Goal: Task Accomplishment & Management: Use online tool/utility

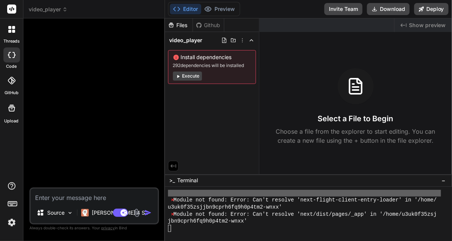
scroll to position [5603, 0]
click at [198, 42] on span "video_player" at bounding box center [185, 41] width 33 height 8
drag, startPoint x: 198, startPoint y: 42, endPoint x: 178, endPoint y: 75, distance: 39.6
click at [178, 75] on icon at bounding box center [178, 77] width 6 height 6
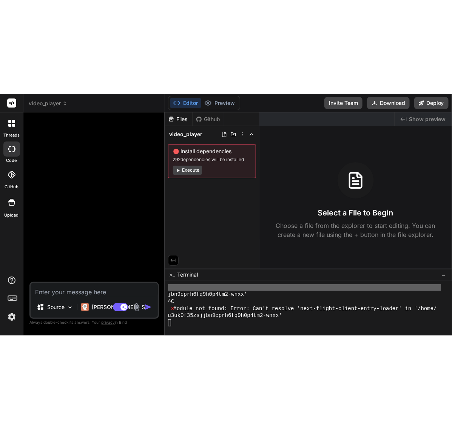
scroll to position [5751, 0]
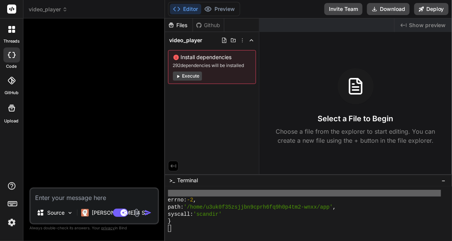
click at [14, 8] on rect at bounding box center [11, 9] width 9 height 9
click at [14, 17] on div at bounding box center [11, 9] width 23 height 18
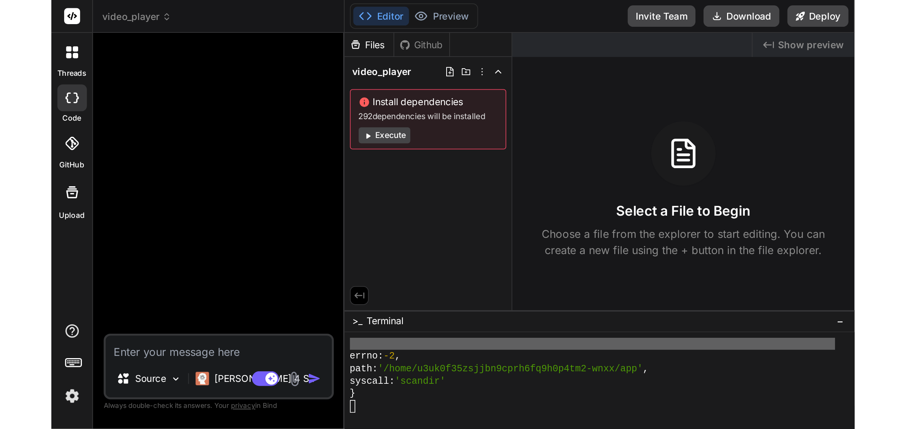
scroll to position [5695, 0]
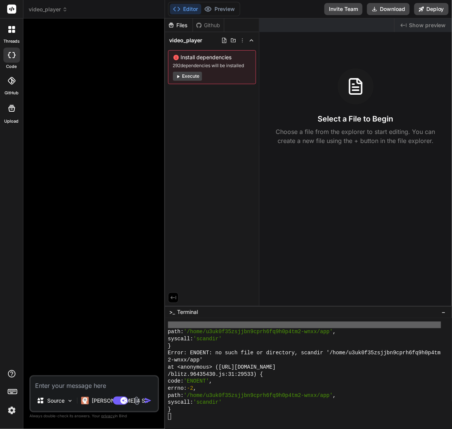
type textarea "x"
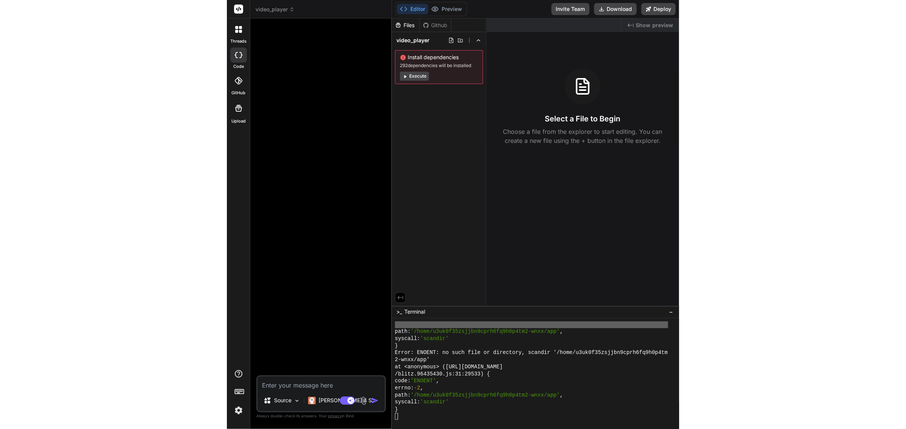
scroll to position [3926, 0]
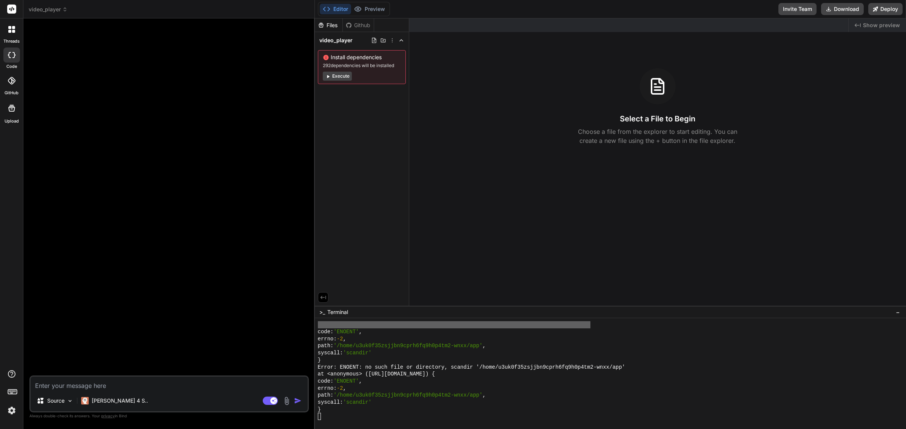
click at [46, 10] on span "video_player" at bounding box center [48, 10] width 39 height 8
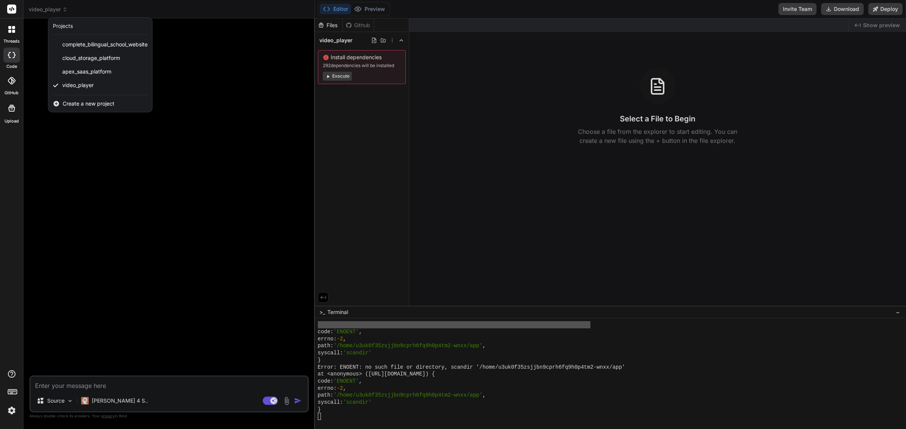
click at [83, 101] on span "Create a new project" at bounding box center [89, 104] width 52 height 8
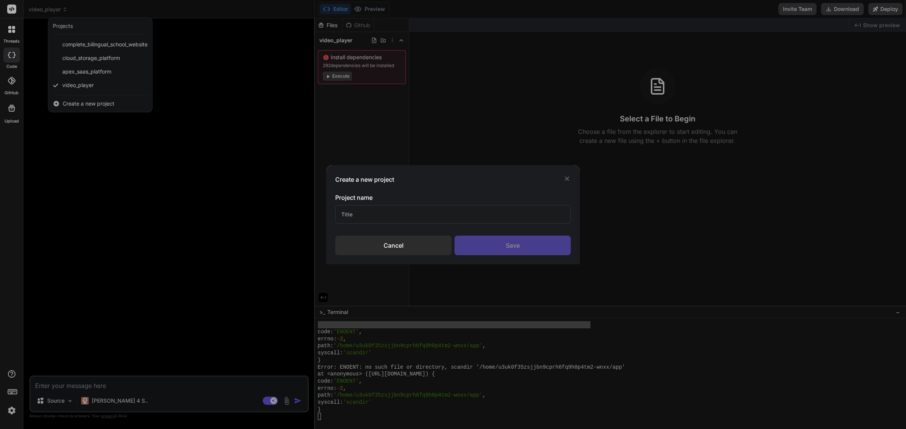
click at [378, 208] on input "text" at bounding box center [452, 214] width 235 height 18
click at [378, 212] on input "text" at bounding box center [452, 214] width 235 height 18
type input "T"
click at [401, 213] on input "Multitenant Commercial directory" at bounding box center [452, 214] width 235 height 18
type input "Multitenant Commercial Directory"
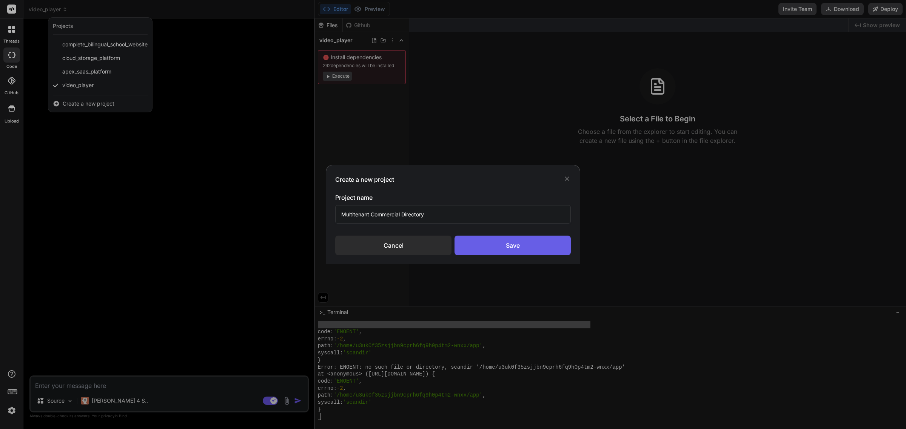
click at [451, 241] on div "Save" at bounding box center [512, 246] width 116 height 20
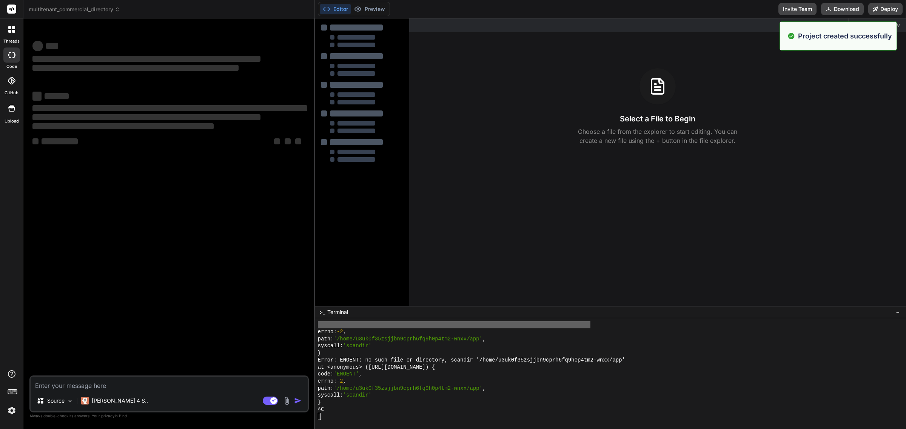
type textarea "x"
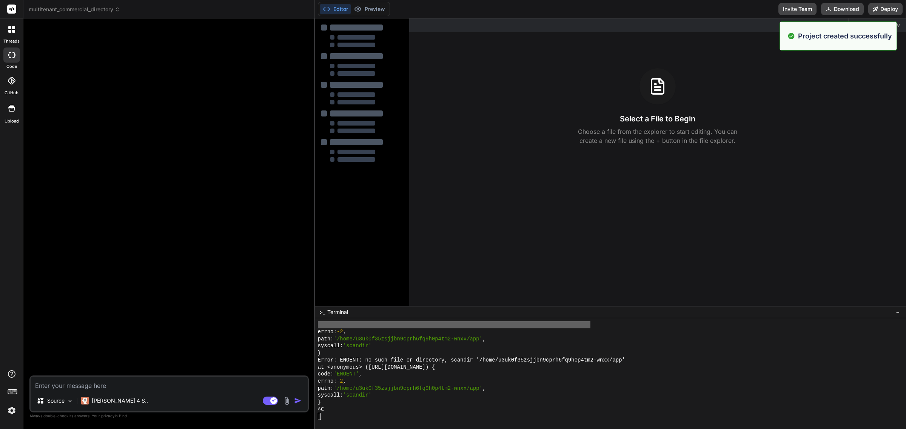
scroll to position [3948, 0]
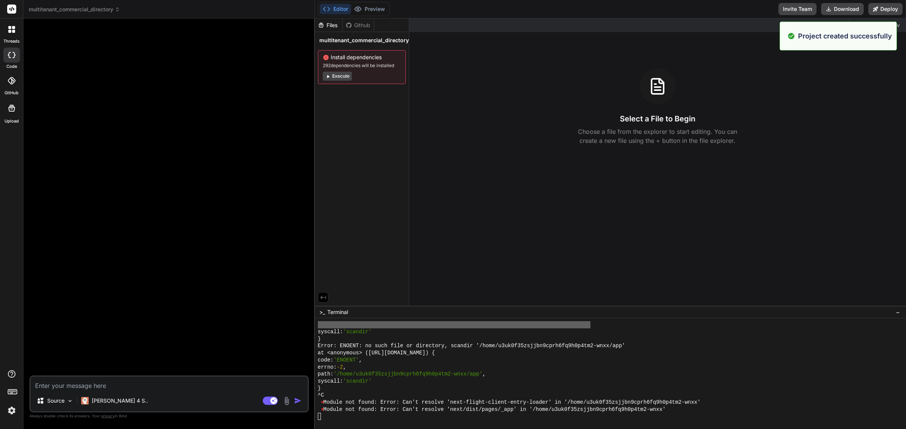
click at [45, 241] on textarea at bounding box center [169, 384] width 277 height 14
type textarea "i"
type textarea "x"
type textarea "is"
type textarea "x"
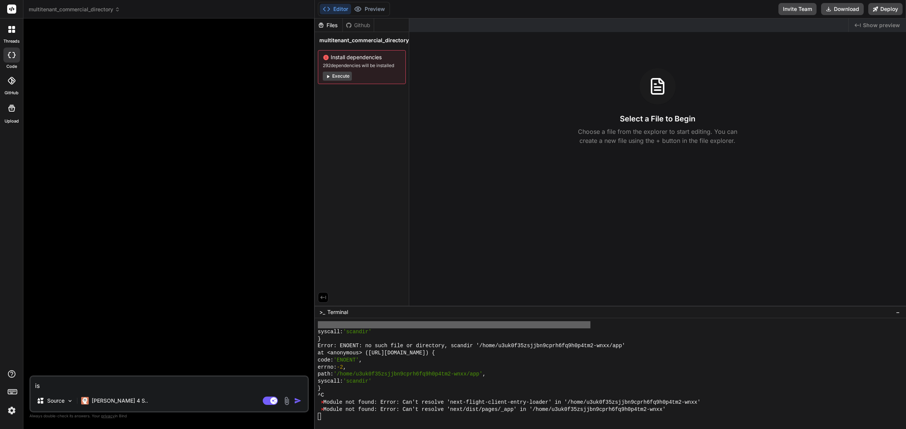
type textarea "is"
type textarea "x"
type textarea "is p"
type textarea "x"
type textarea "is po"
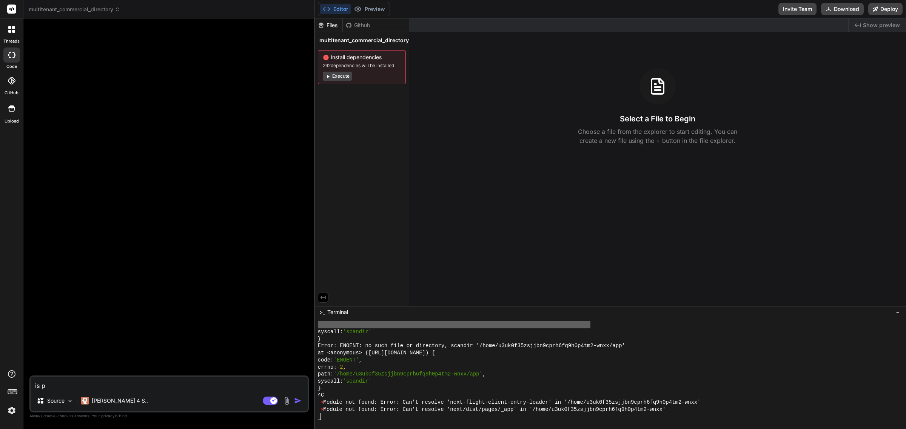
type textarea "x"
type textarea "is pos"
type textarea "x"
type textarea "is poss"
type textarea "x"
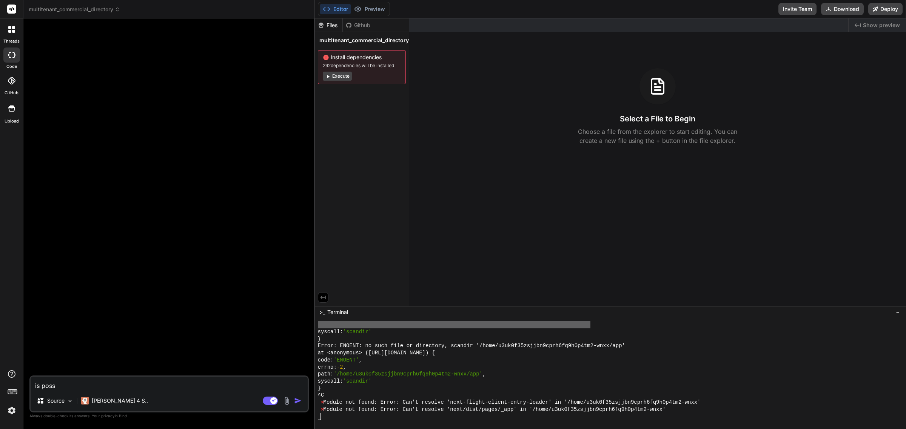
type textarea "is possi"
type textarea "x"
type textarea "is possib"
type textarea "x"
type textarea "is possibl"
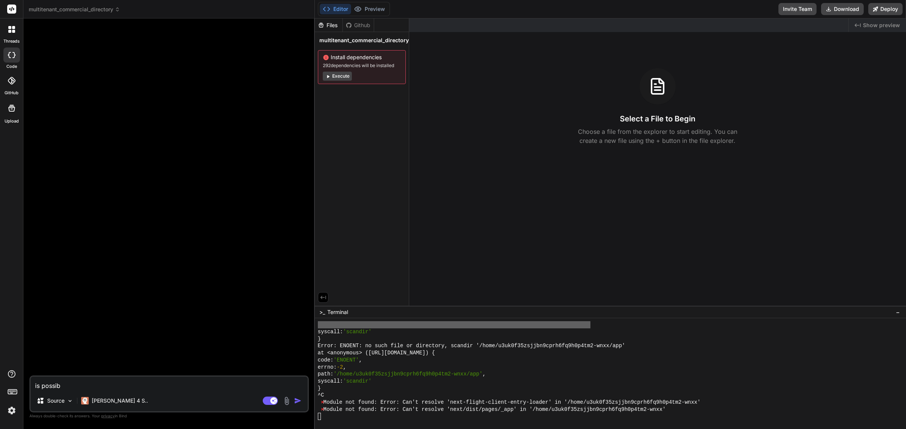
type textarea "x"
type textarea "is possible"
type textarea "x"
type textarea "is possible"
type textarea "x"
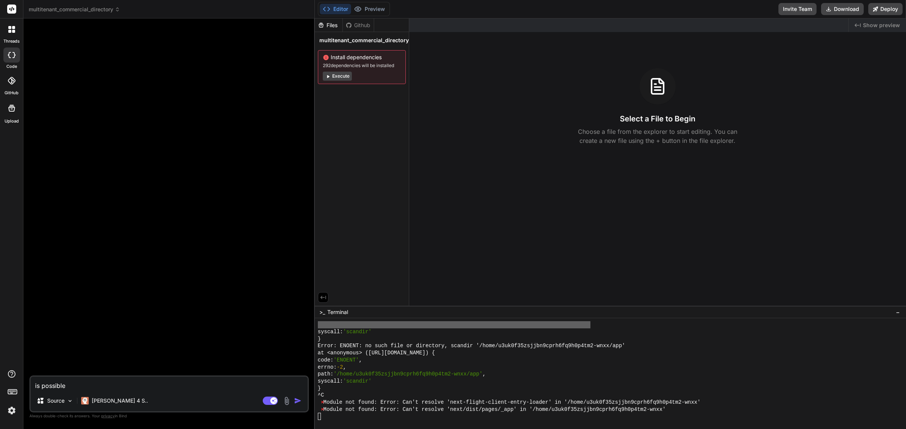
type textarea "is possible f"
type textarea "x"
type textarea "is possible fo"
type textarea "x"
type textarea "is possible [PERSON_NAME]"
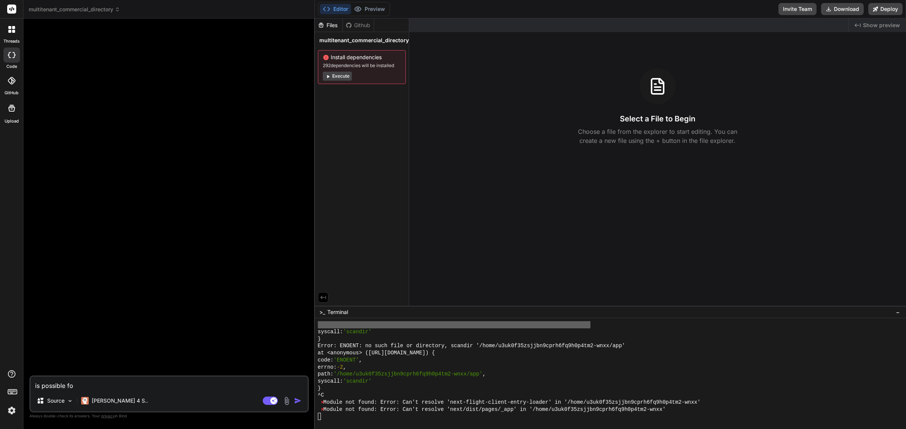
type textarea "x"
type textarea "is possible fo"
type textarea "x"
type textarea "is possible for"
type textarea "x"
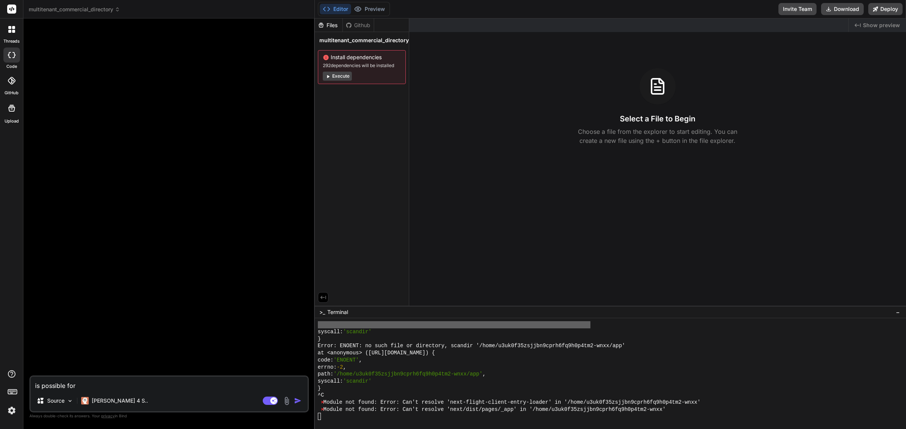
type textarea "is possible for"
type textarea "x"
type textarea "is possible for y"
type textarea "x"
type textarea "is possible for yo"
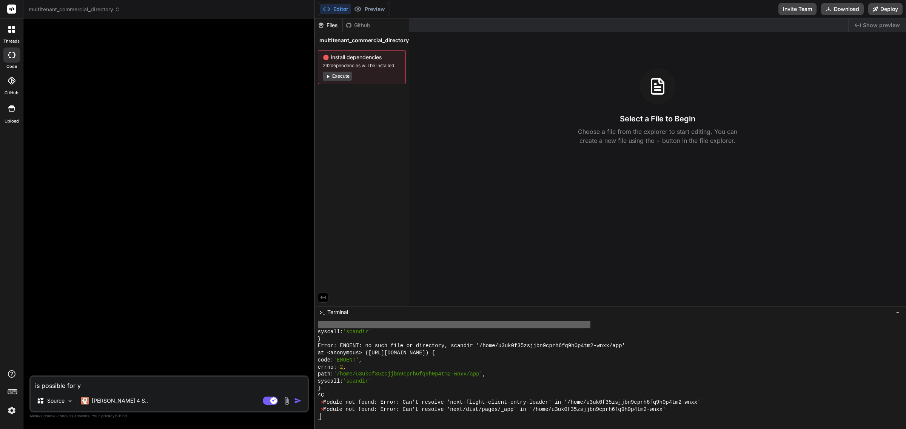
type textarea "x"
type textarea "is possible for you"
type textarea "x"
type textarea "is possible for you"
type textarea "x"
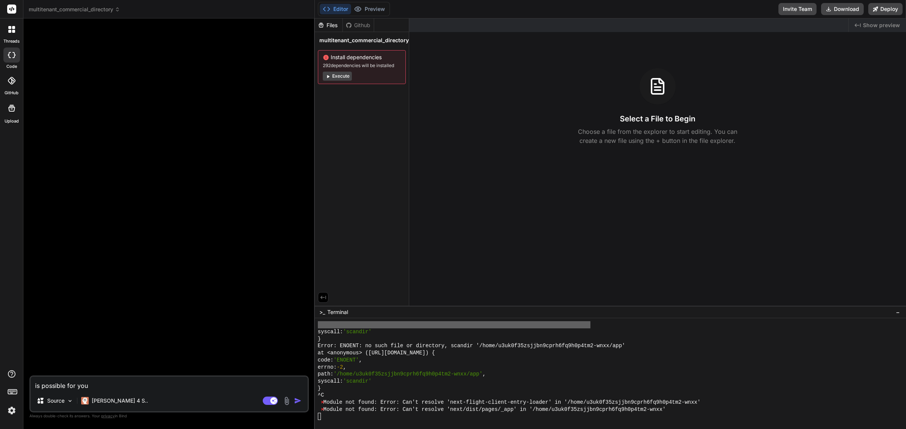
type textarea "is possible for you t"
type textarea "x"
type textarea "is possible for you to"
type textarea "x"
type textarea "is possible for you to"
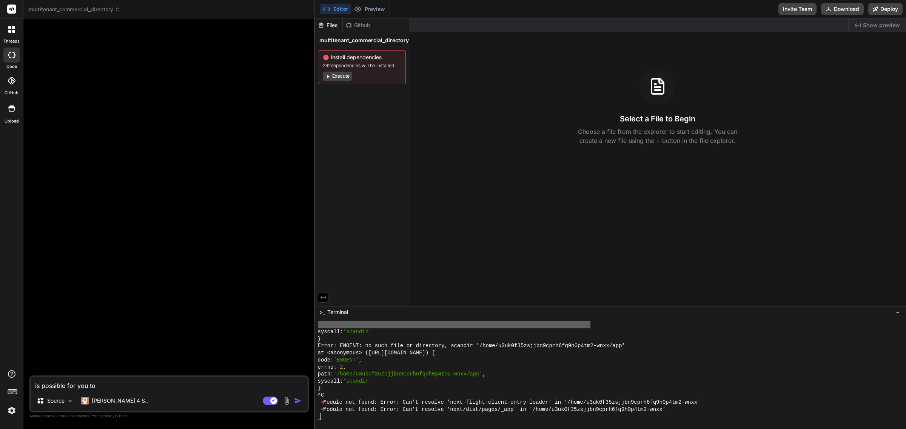
type textarea "x"
type textarea "is possible for you to b"
type textarea "x"
type textarea "is possible for you to bu"
type textarea "x"
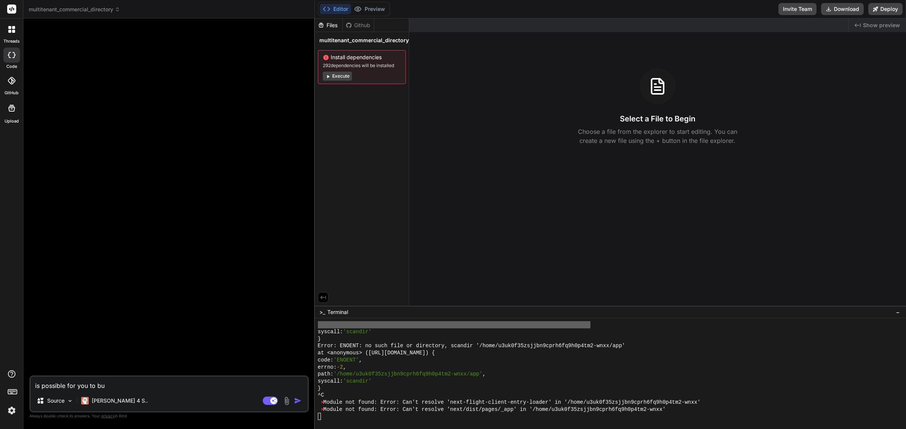
type textarea "is possible for you to [PERSON_NAME]"
type textarea "x"
type textarea "is possible for you to buil"
type textarea "x"
type textarea "is possible for you to build"
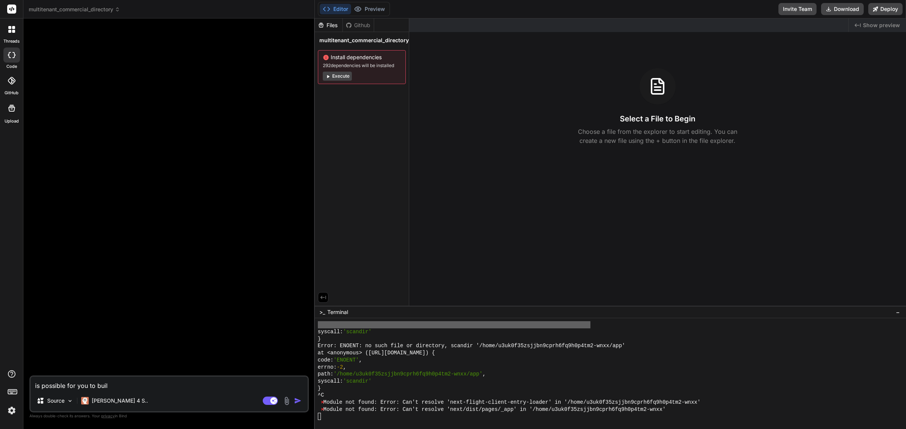
type textarea "x"
type textarea "is possible for you to build"
type textarea "x"
type textarea "is possible for you to build t"
type textarea "x"
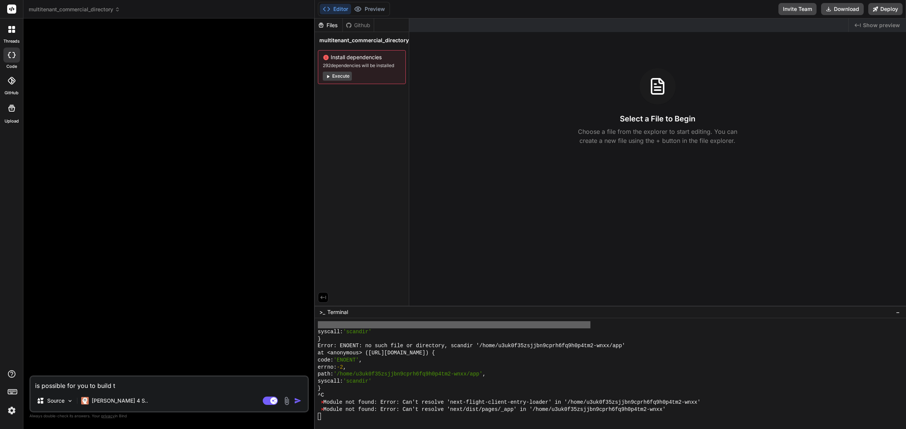
type textarea "is possible for you to build th"
type textarea "x"
type textarea "is possible for you to build thi"
type textarea "x"
type textarea "is possible for you to build this"
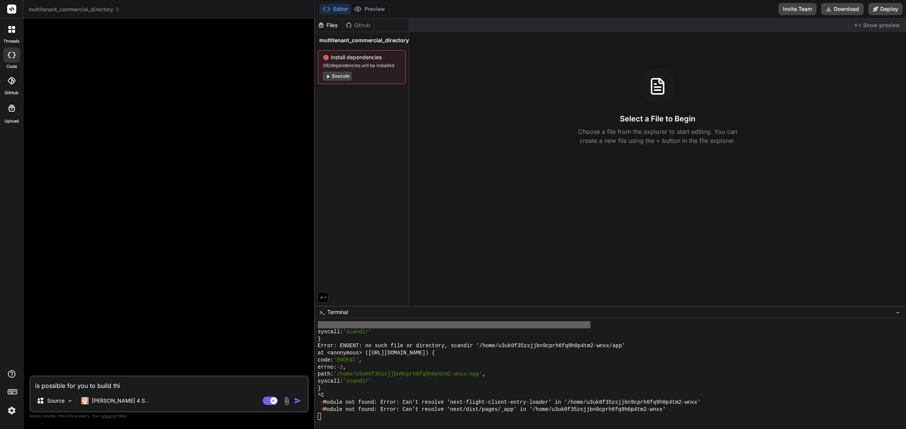
type textarea "x"
type textarea "is possible for you to build this:"
type textarea "x"
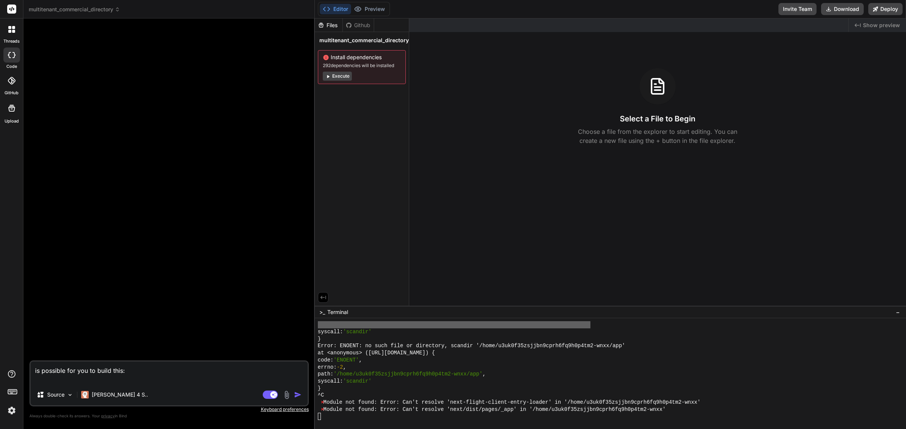
paste textarea "Loremipsu: Dolor s ametc-adipis elitseddoe temporinc (Utlab 69 + Etdo + Magnaal…"
type textarea "lo ipsumdol sit ame co adipi elit: Seddoeius: Tempo i utlab-etdolo magnaaliqu e…"
type textarea "x"
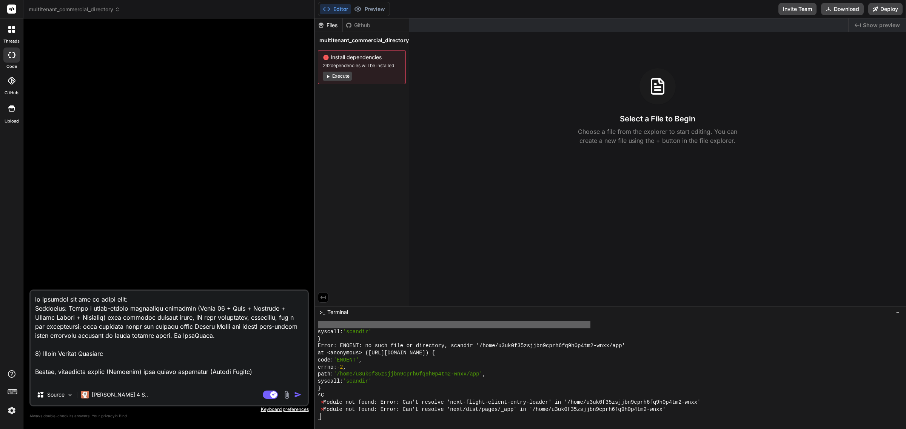
scroll to position [0, 0]
click at [68, 241] on textarea at bounding box center [169, 338] width 277 height 94
click at [72, 241] on textarea at bounding box center [169, 338] width 277 height 94
click at [197, 241] on textarea at bounding box center [169, 338] width 277 height 94
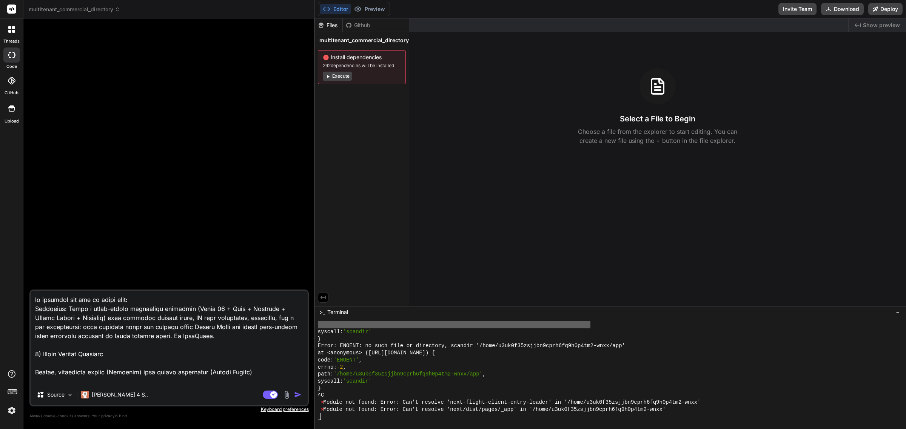
click at [175, 241] on textarea at bounding box center [169, 338] width 277 height 94
type textarea "lo ipsumdol sit ame co adipi elit: Seddoeius: Tempo i utlab-etdolo magnaaliqu e…"
type textarea "x"
type textarea "lo ipsumdol sit ame co adipi elit: Seddoeius: Tempo i utlab-etdolo magnaaliqu e…"
type textarea "x"
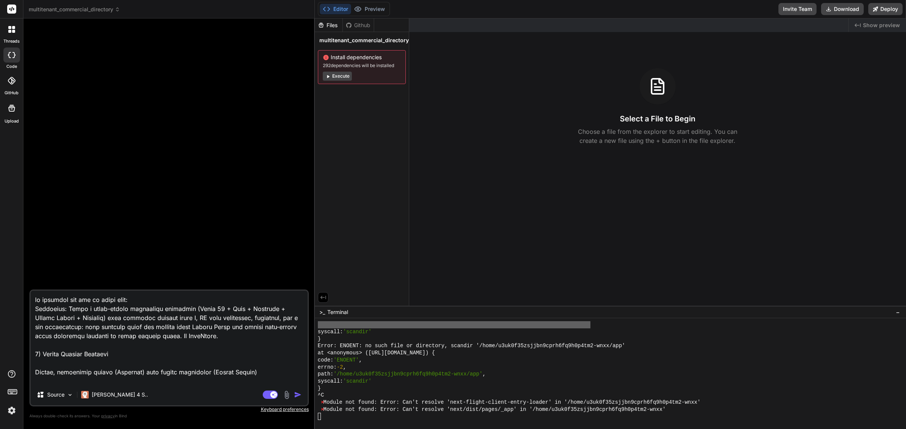
type textarea "lo ipsumdol sit ame co adipi elit: Seddoeius: Tempo i utlab-etdolo magnaaliqu e…"
type textarea "x"
type textarea "lo ipsumdol sit ame co adipi elit: Seddoeius: Tempo i utlab-etdolo magnaaliqu e…"
type textarea "x"
type textarea "lo ipsumdol sit ame co adipi elit: Seddoeius: Tempo i utlab-etdolo magnaaliqu e…"
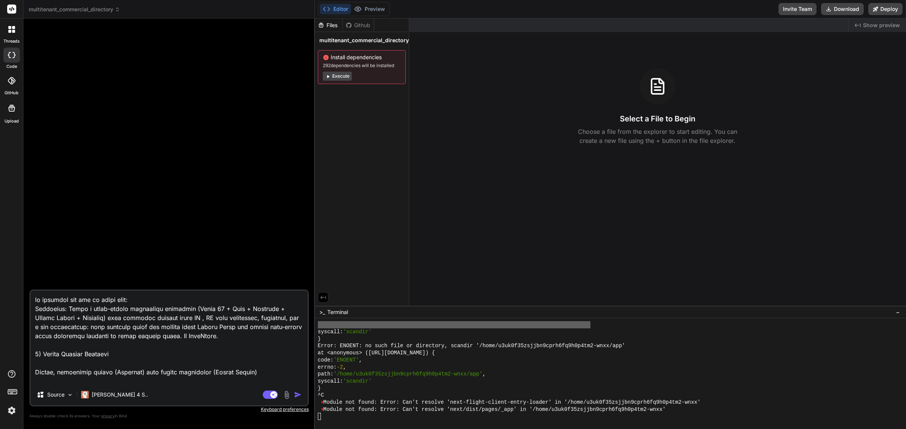
type textarea "x"
type textarea "lo ipsumdol sit ame co adipi elit: Seddoeius: Tempo i utlab-etdolo magnaaliqu e…"
type textarea "x"
type textarea "lo ipsumdol sit ame co adipi elit: Seddoeius: Tempo i utlab-etdolo magnaaliqu e…"
type textarea "x"
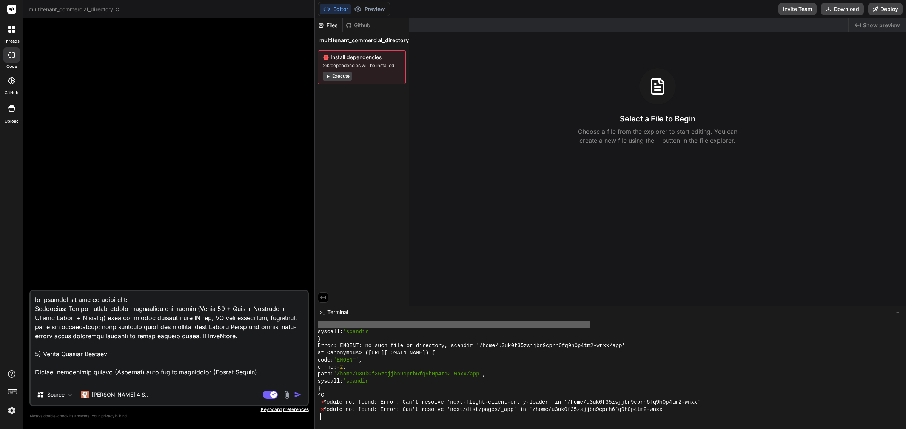
type textarea "lo ipsumdol sit ame co adipi elit: Seddoeius: Tempo i utlab-etdolo magnaaliqu e…"
type textarea "x"
type textarea "lo ipsumdol sit ame co adipi elit: Seddoeius: Tempo i utlab-etdolo magnaaliqu e…"
type textarea "x"
type textarea "lo ipsumdol sit ame co adipi elit: Seddoeius: Tempo i utlab-etdolo magnaaliqu e…"
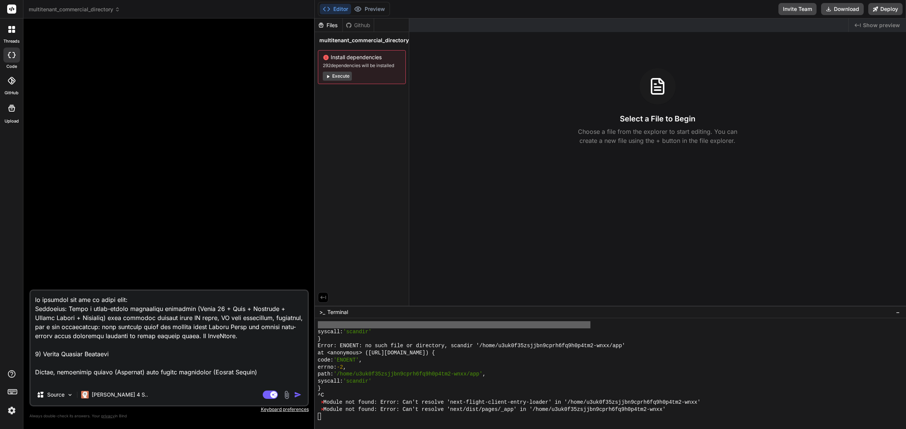
type textarea "x"
type textarea "lo ipsumdol sit ame co adipi elit: Seddoeius: Tempo i utlab-etdolo magnaaliqu e…"
type textarea "x"
click at [225, 241] on textarea at bounding box center [169, 338] width 277 height 94
type textarea "lo ipsumdol sit ame co adipi elit: Seddoeius: Tempo i utlab-etdolo magnaaliqu e…"
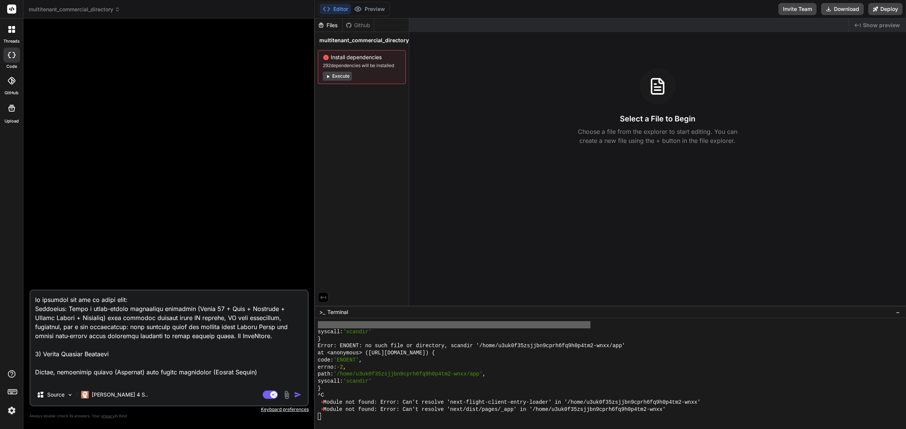
type textarea "x"
type textarea "lo ipsumdol sit ame co adipi elit: Seddoeius: Tempo i utlab-etdolo magnaaliqu e…"
type textarea "x"
type textarea "lo ipsumdol sit ame co adipi elit: Seddoeius: Tempo i utlab-etdolo magnaaliqu e…"
type textarea "x"
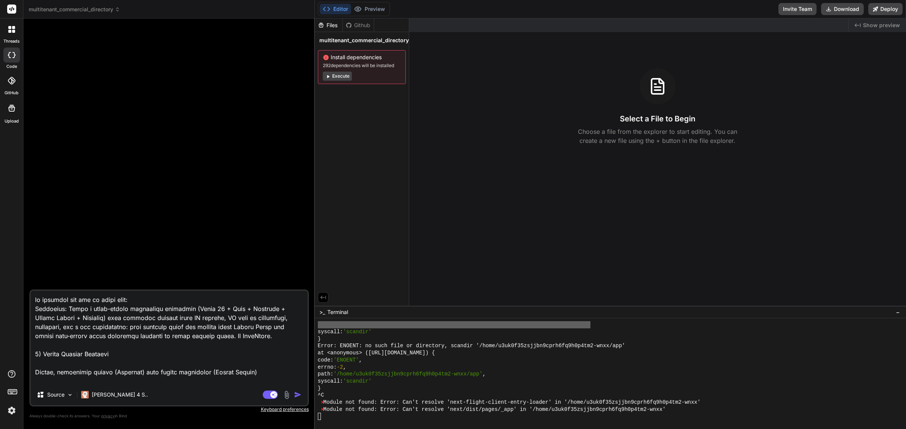
type textarea "lo ipsumdol sit ame co adipi elit: Seddoeius: Tempo i utlab-etdolo magnaaliqu e…"
type textarea "x"
type textarea "lo ipsumdol sit ame co adipi elit: Seddoeius: Tempo i utlab-etdolo magnaaliqu e…"
type textarea "x"
type textarea "lo ipsumdol sit ame co adipi elit: Seddoeius: Tempo i utlab-etdolo magnaaliqu e…"
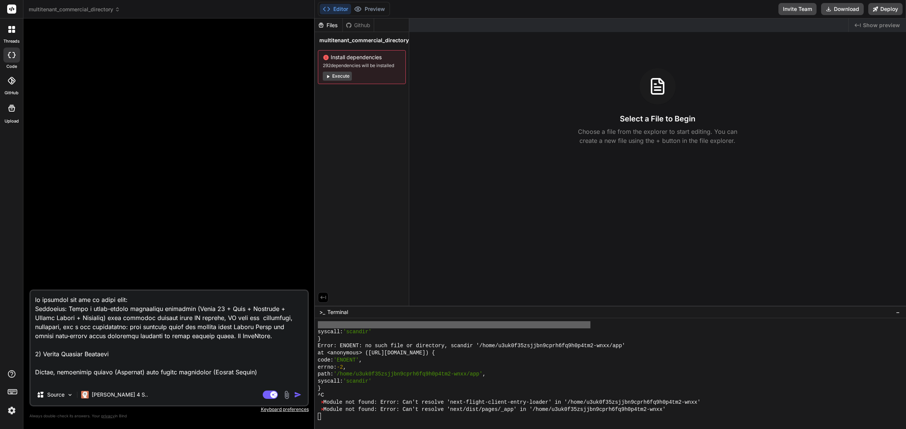
type textarea "x"
type textarea "lo ipsumdol sit ame co adipi elit: Seddoeius: Tempo i utlab-etdolo magnaaliqu e…"
type textarea "x"
type textarea "lo ipsumdol sit ame co adipi elit: Seddoeius: Tempo i utlab-etdolo magnaaliqu e…"
type textarea "x"
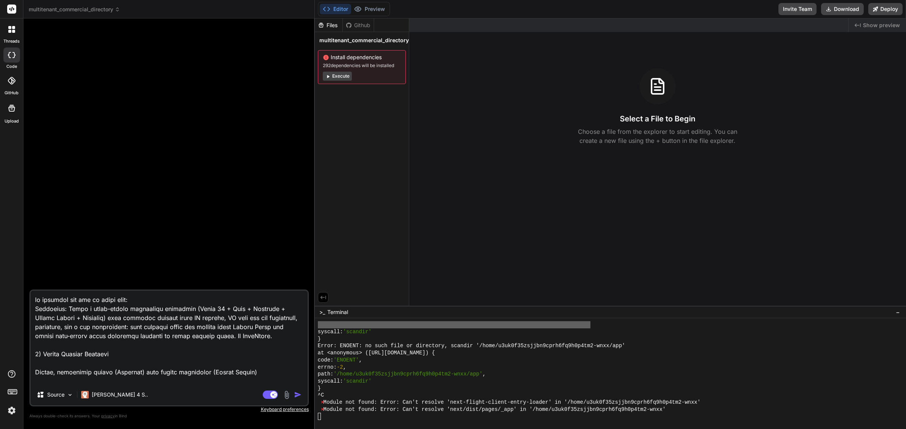
type textarea "lo ipsumdol sit ame co adipi elit: Seddoeius: Tempo i utlab-etdolo magnaaliqu e…"
type textarea "x"
type textarea "lo ipsumdol sit ame co adipi elit: Seddoeius: Tempo i utlab-etdolo magnaaliqu e…"
type textarea "x"
click at [77, 241] on textarea at bounding box center [169, 338] width 277 height 94
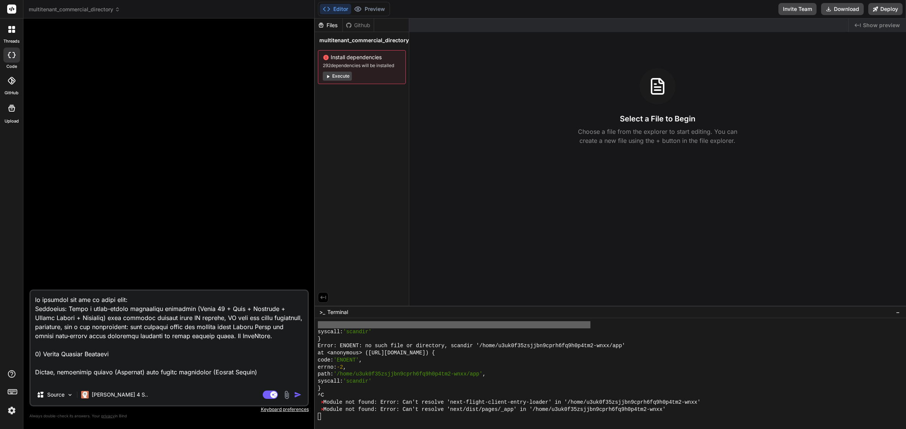
drag, startPoint x: 231, startPoint y: 335, endPoint x: 272, endPoint y: 334, distance: 40.8
click at [272, 241] on textarea at bounding box center [169, 338] width 277 height 94
type textarea "lo ipsumdol sit ame co adipi elit: Seddoeius: Tempo i utlab-etdolo magnaaliqu e…"
type textarea "x"
type textarea "lo ipsumdol sit ame co adipi elit: Seddoeius: Tempo i utlab-etdolo magnaaliqu e…"
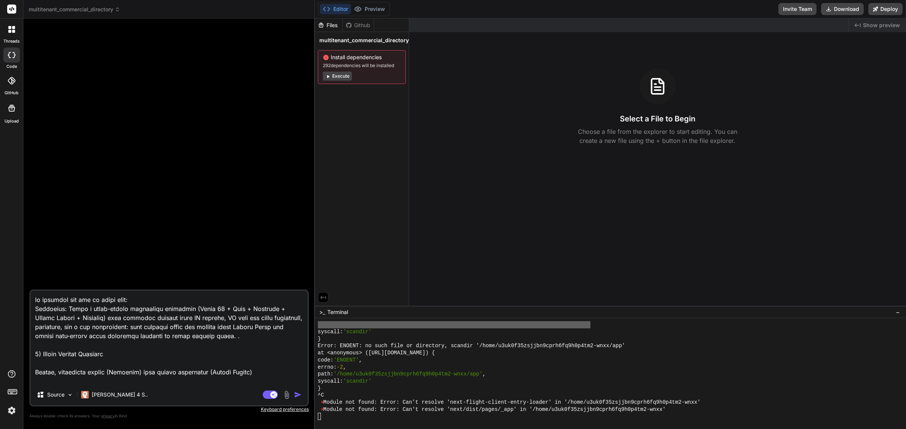
type textarea "x"
type textarea "lo ipsumdol sit ame co adipi elit: Seddoeius: Tempo i utlab-etdolo magnaaliqu e…"
type textarea "x"
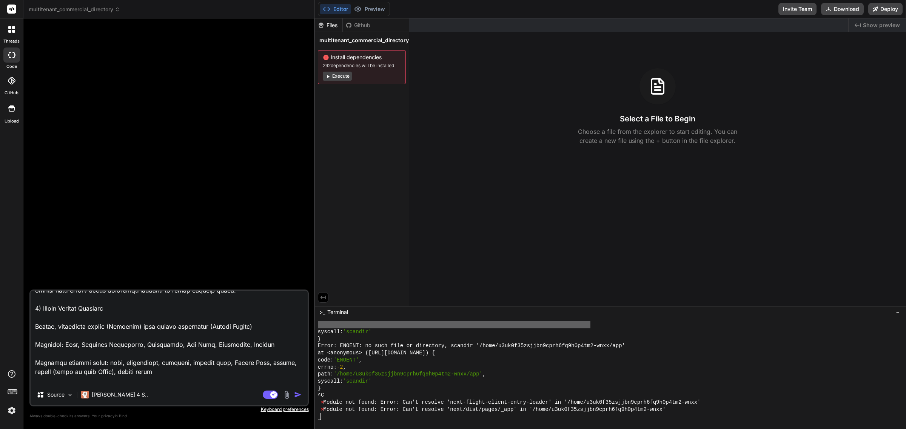
scroll to position [47, 0]
type textarea "lo ipsumdol sit ame co adipi elit: Seddoeius: Tempo i utlab-etdolo magnaaliqu e…"
click at [299, 241] on img "button" at bounding box center [298, 395] width 8 height 8
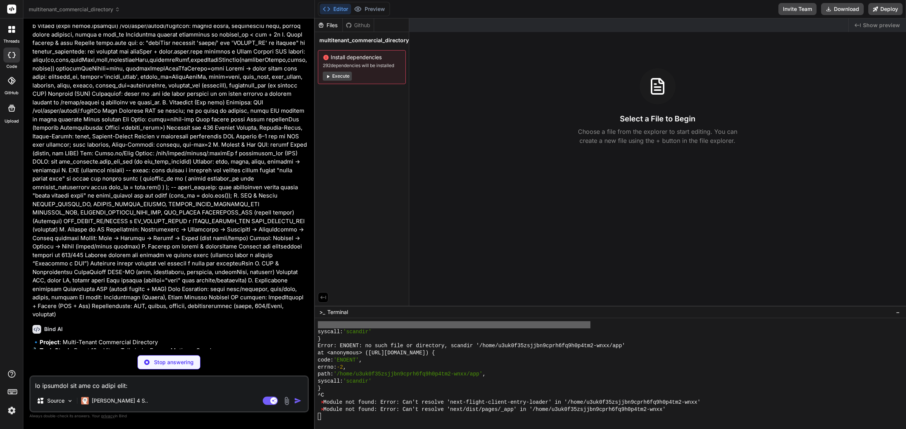
scroll to position [670, 0]
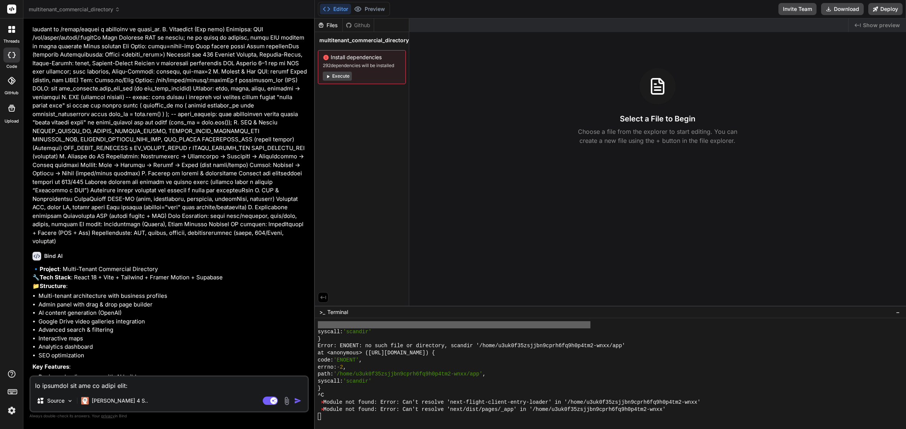
type textarea "x"
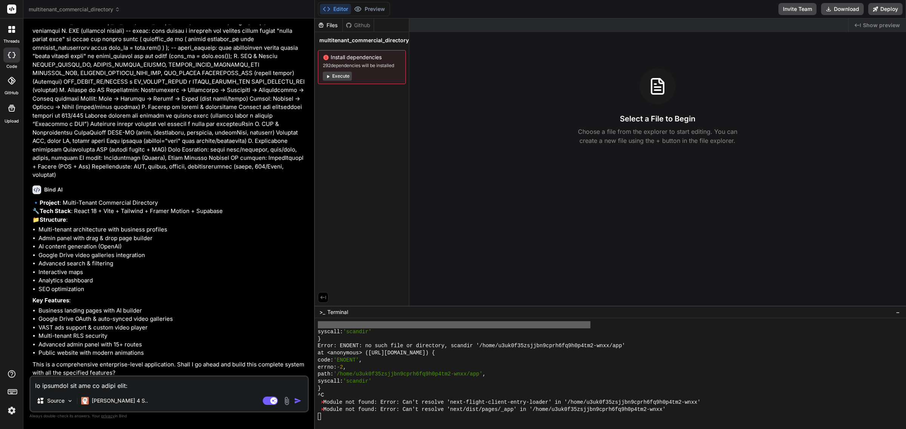
scroll to position [738, 0]
click at [67, 241] on textarea at bounding box center [169, 384] width 277 height 14
type textarea "p"
type textarea "x"
type textarea "pl"
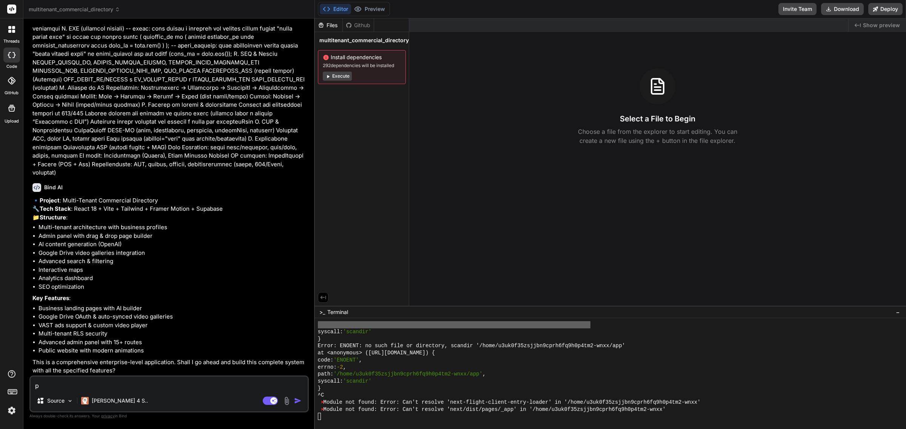
type textarea "x"
type textarea "ple"
type textarea "x"
type textarea "plea"
type textarea "x"
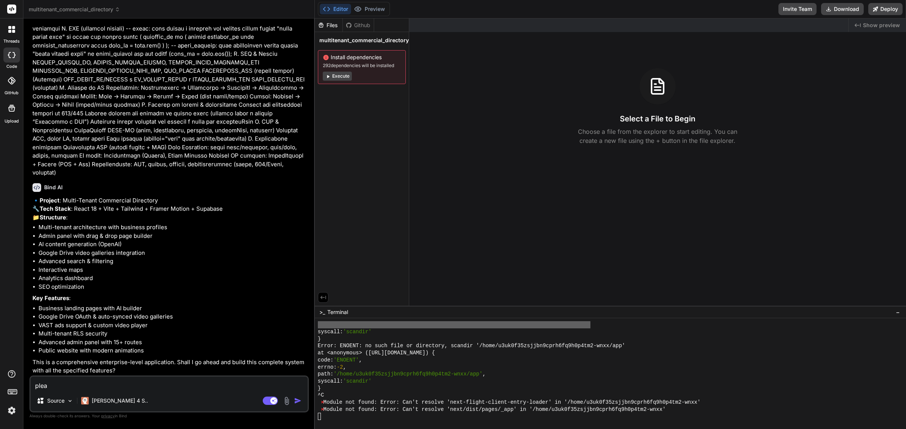
type textarea "pleas"
type textarea "x"
type textarea "please"
type textarea "x"
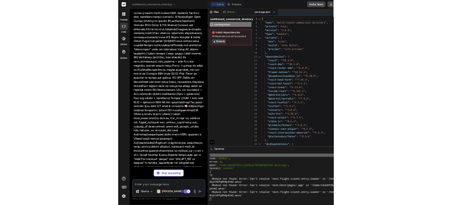
scroll to position [5525, 0]
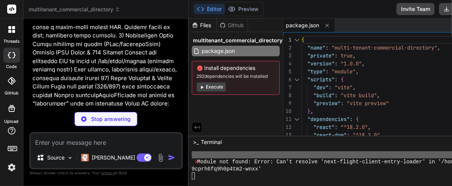
type textarea "x"
type textarea "global: 'globalThis' } })"
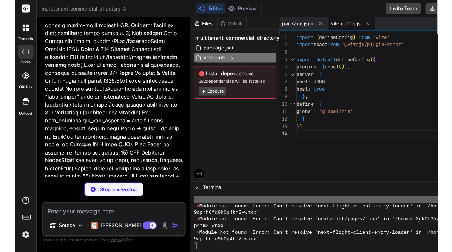
scroll to position [5504, 0]
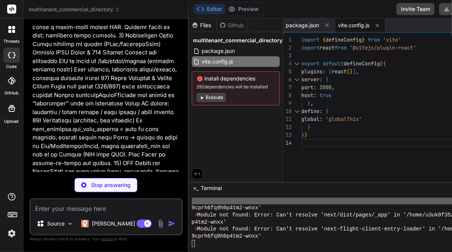
type textarea "x"
type textarea "} }, }, plugins: [ require('@tailwindcss/forms'), ], }"
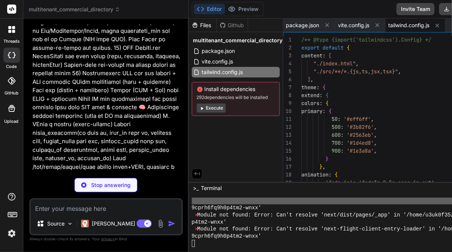
type textarea "x"
type textarea "export default { plugins: { tailwindcss: {}, autoprefixer: {}, }, }"
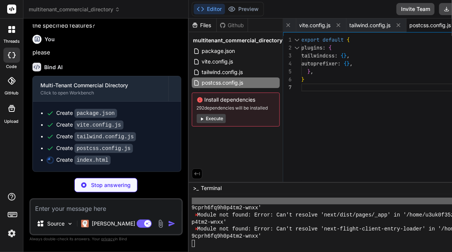
scroll to position [1950, 0]
type textarea "x"
type textarea "</html>"
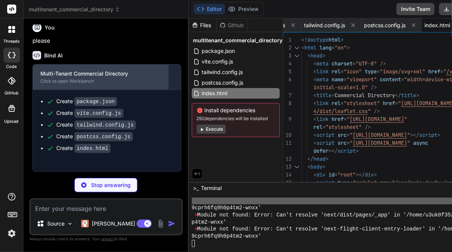
type textarea "x"
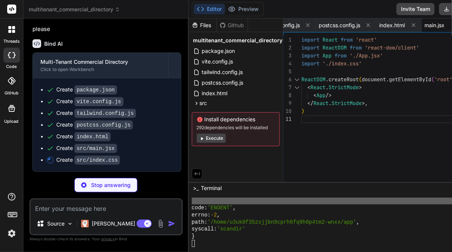
scroll to position [1973, 0]
type textarea "x"
type textarea "}"
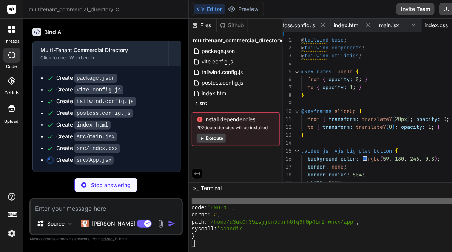
click at [199, 137] on icon at bounding box center [202, 138] width 6 height 6
click at [199, 137] on div "Install dependencies 292 dependencies will be installed Execute" at bounding box center [236, 129] width 88 height 34
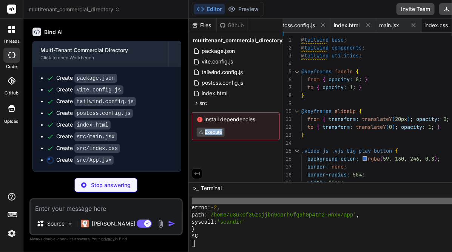
scroll to position [1985, 0]
type textarea "x"
type textarea "</div> </TenantProvider> </AuthProvider> </Router> ) } export default App"
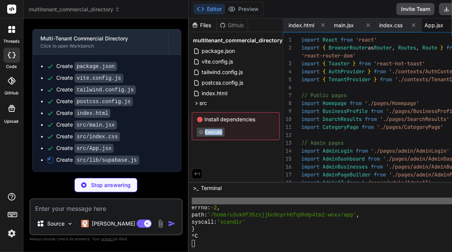
type textarea "x"
type textarea "import { createClient } from '@supabase/supabase-js' const supabaseUrl = import…"
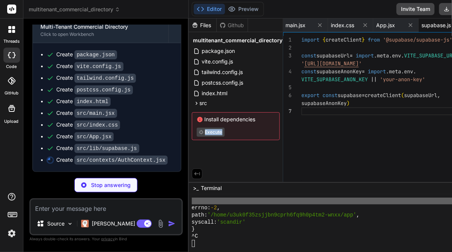
type textarea "x"
type textarea ") }"
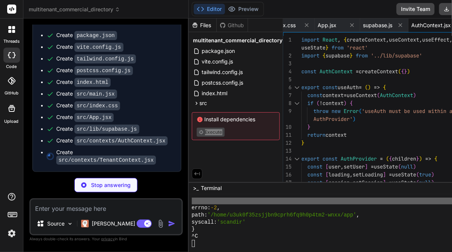
scroll to position [0, 400]
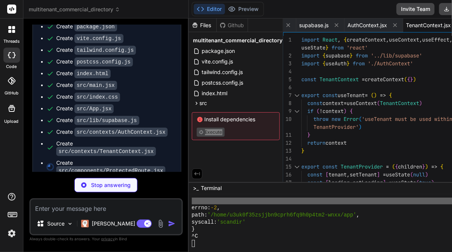
type textarea "x"
type textarea "return children } export default ProtectedRoute"
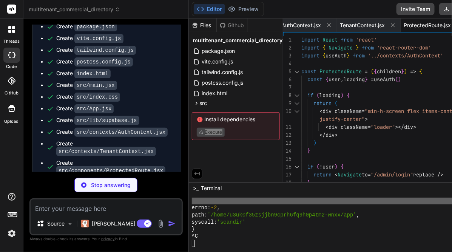
type textarea "x"
type textarea ") } export default FloatingButtons"
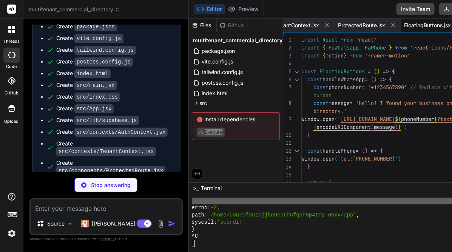
type textarea "x"
type textarea "export default Navbar"
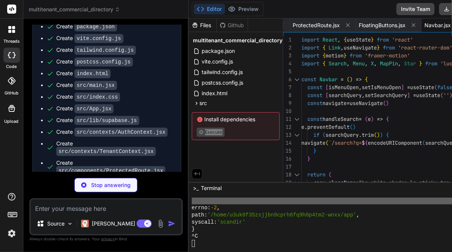
type textarea "x"
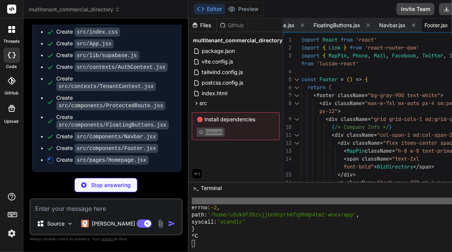
scroll to position [2094, 0]
type textarea "x"
type textarea ") } export default Homepage"
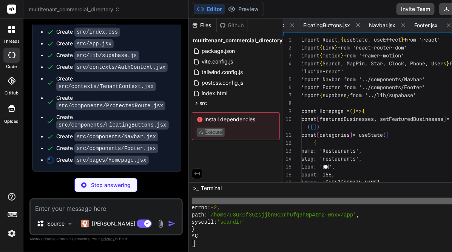
scroll to position [0, 678]
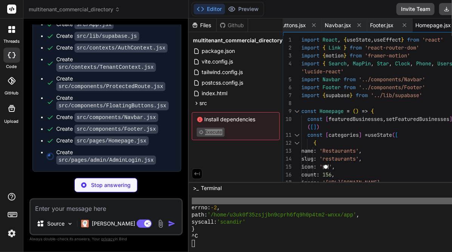
type textarea "x"
type textarea "</Link> </div> </motion.div> </div> </div> ) } export default AdminLogin"
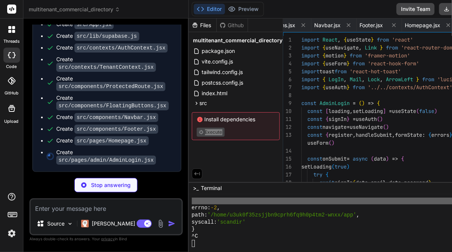
scroll to position [0, 735]
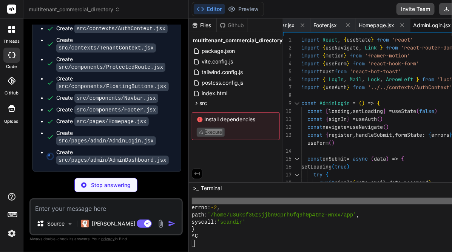
type textarea "x"
type textarea "export default AdminDashboard"
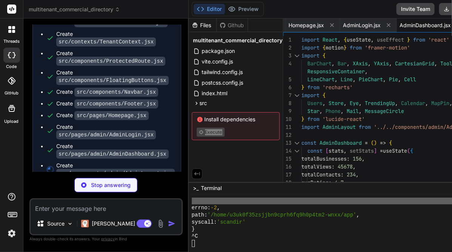
scroll to position [2145, 0]
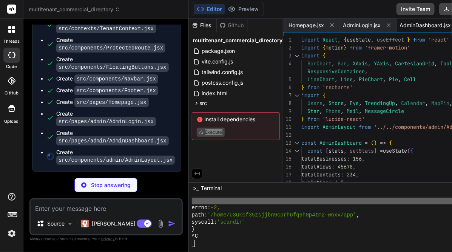
type textarea "x"
type textarea "<main className="flex-1"> {children} </main> </div> </div> ) } export default A…"
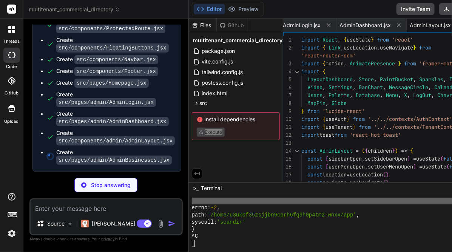
scroll to position [2164, 0]
type textarea "x"
type textarea "</div> </div> ) } export default AdminBusinesses"
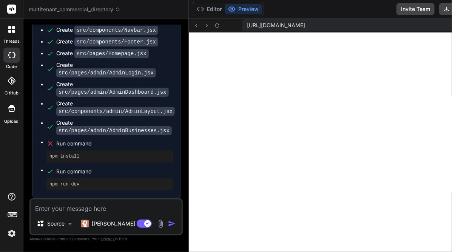
scroll to position [2193, 0]
click at [211, 14] on button "Editor" at bounding box center [209, 9] width 31 height 11
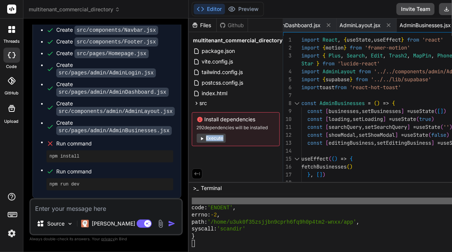
click at [201, 140] on icon at bounding box center [202, 138] width 6 height 6
type textarea "x"
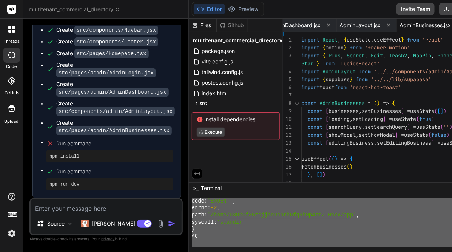
scroll to position [5900, 0]
drag, startPoint x: 189, startPoint y: 207, endPoint x: 283, endPoint y: 241, distance: 100.9
type textarea "Error: ENOENT: no such file or directory, scandir '/home/u3uk0f35zsjjbn9cprh6fq…"
click at [63, 208] on textarea at bounding box center [106, 206] width 151 height 14
paste textarea "Error: ENOENT: no such file or directory, scandir '/home/u3uk0f35zsjjbn9cprh6fq…"
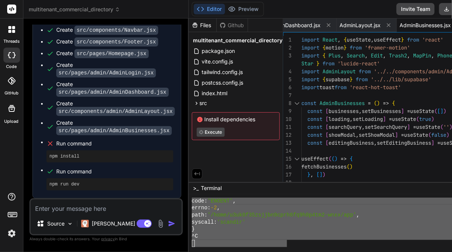
type textarea "Error: ENOENT: no such file or directory, scandir '/home/u3uk0f35zsjjbn9cprh6fq…"
type textarea "x"
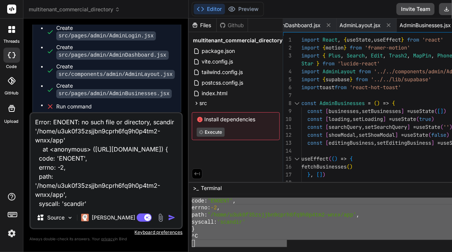
scroll to position [0, 0]
type textarea "Error: ENOENT: no such file or directory, scandir '/home/u3uk0f35zsjjbn9cprh6fq…"
click at [171, 217] on img "button" at bounding box center [172, 218] width 8 height 8
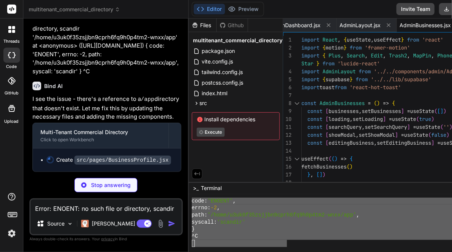
scroll to position [2476, 0]
type textarea "x"
type textarea "<Footer /> </div> ) } export default BusinessProfile"
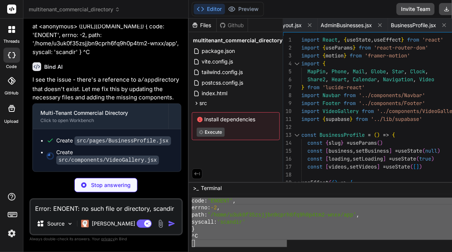
type textarea "x"
type textarea ") } export default VideoGallery"
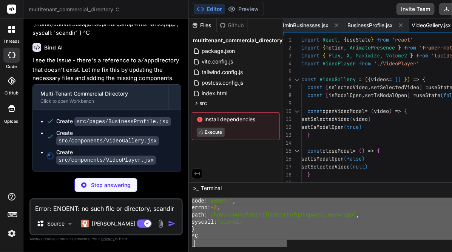
type textarea "x"
type textarea "justify-center bg-black/20"> <div className="loader"></div> </div> )} </div> ) …"
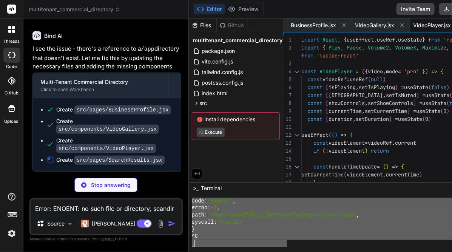
type textarea "x"
type textarea "<Footer /> </div> ) } export default SearchResults"
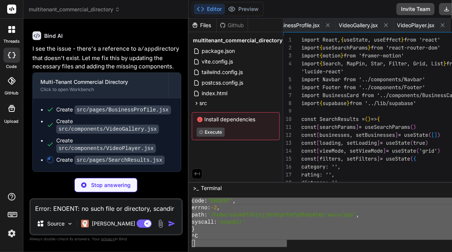
scroll to position [0, 1182]
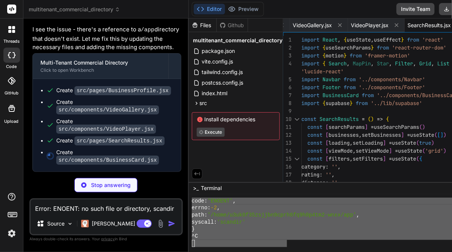
type textarea "x"
type textarea "export default BusinessCard"
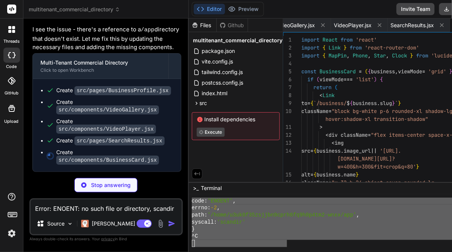
scroll to position [0, 1244]
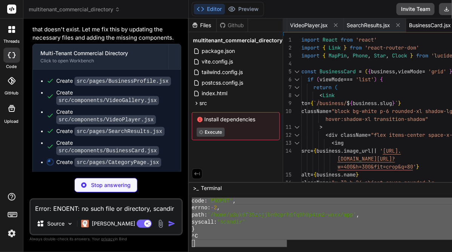
type textarea "x"
type textarea "export default CategoryPage"
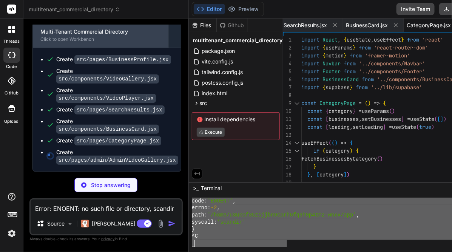
scroll to position [2555, 0]
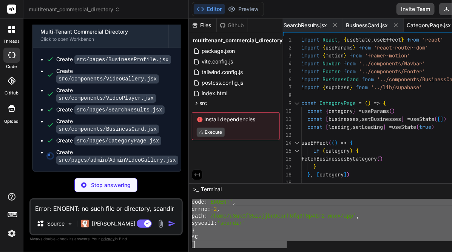
click at [235, 181] on div "Files Github multitenant_commercial_directory package.json vite.config.js tailw…" at bounding box center [236, 100] width 94 height 165
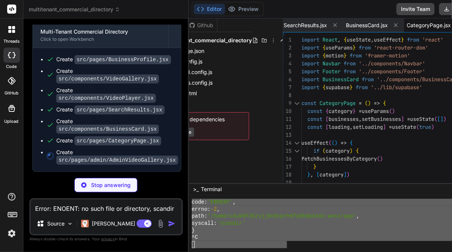
scroll to position [0, 0]
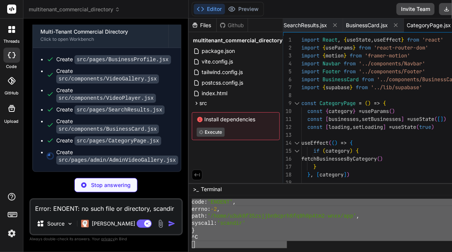
type textarea "x"
type textarea ") } export default AdminVideoGallery"
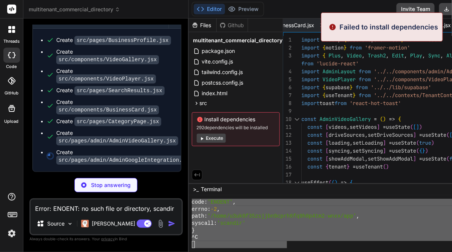
scroll to position [6013, 0]
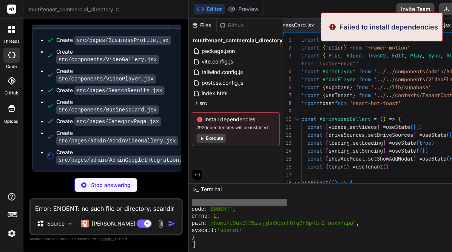
type textarea "x"
type textarea "} export default AdminGoogleIntegration"
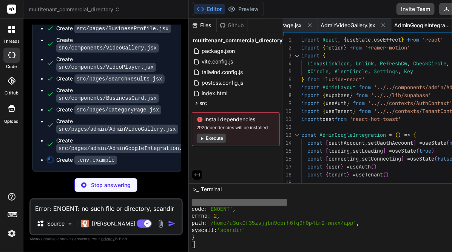
type textarea "x"
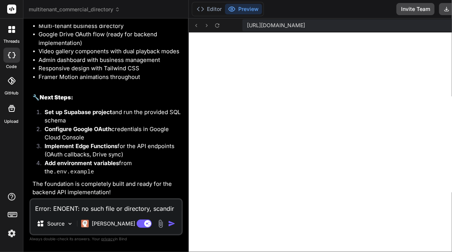
scroll to position [3170, 0]
drag, startPoint x: 199, startPoint y: 6, endPoint x: 292, endPoint y: 89, distance: 124.7
click at [199, 6] on icon at bounding box center [201, 9] width 8 height 8
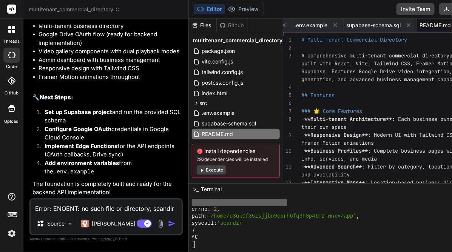
scroll to position [6020, 0]
click at [209, 168] on button "Execute" at bounding box center [211, 169] width 29 height 9
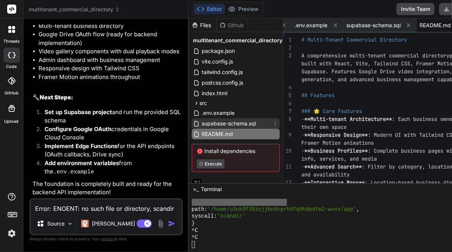
scroll to position [6, 0]
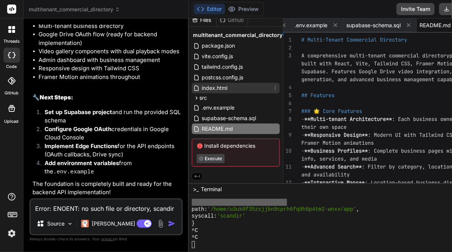
click at [235, 84] on div "index.html" at bounding box center [236, 88] width 88 height 11
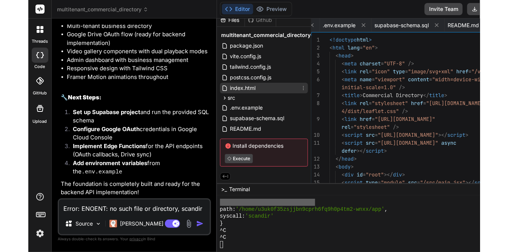
scroll to position [0, 225]
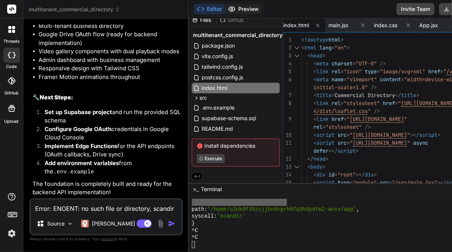
click at [237, 11] on button "Preview" at bounding box center [243, 9] width 37 height 11
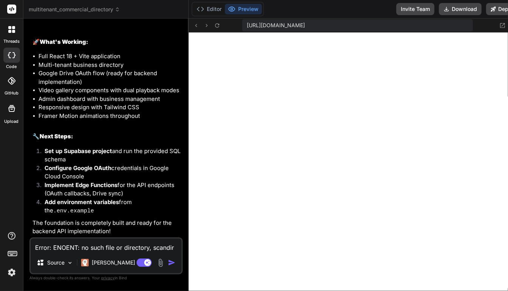
scroll to position [3131, 0]
click at [78, 241] on textarea "Error: ENOENT: no such file or directory, scandir '/home/u3uk0f35zsjjbn9cprh6fq…" at bounding box center [106, 245] width 151 height 14
